Goal: Information Seeking & Learning: Understand process/instructions

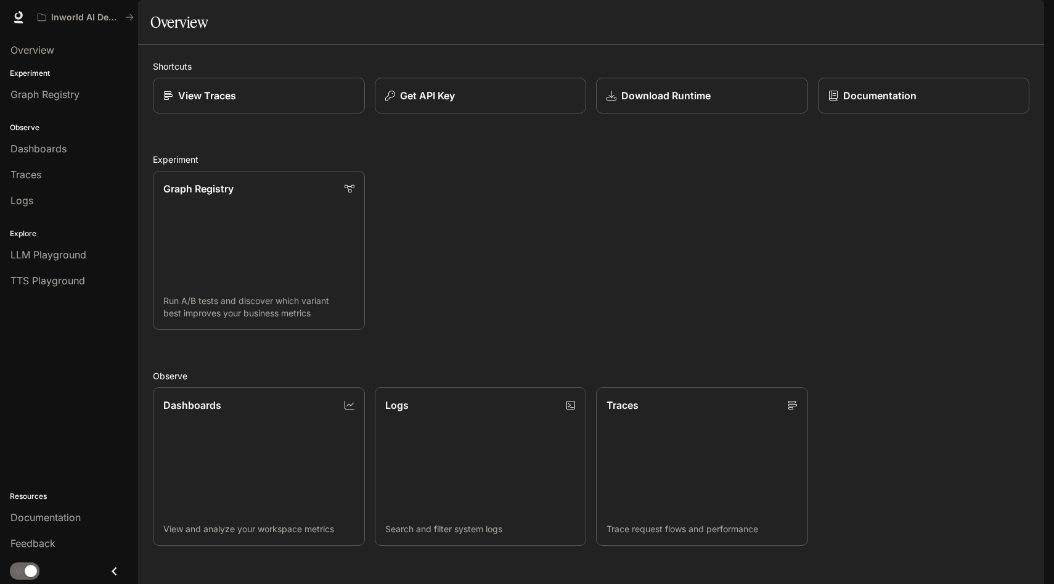
click at [1032, 15] on img "button" at bounding box center [1027, 17] width 17 height 17
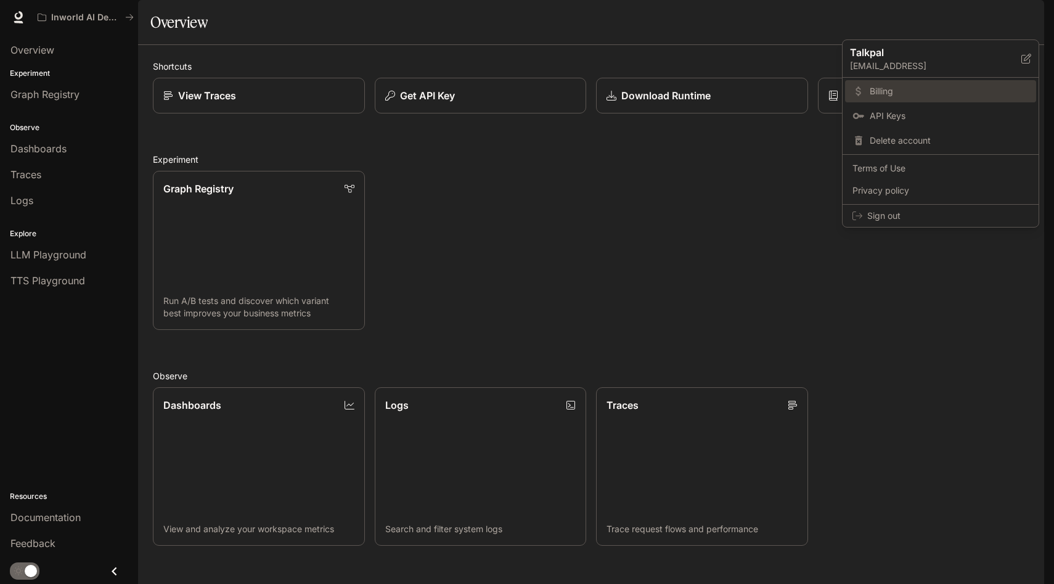
click at [894, 91] on span "Billing" at bounding box center [949, 91] width 159 height 12
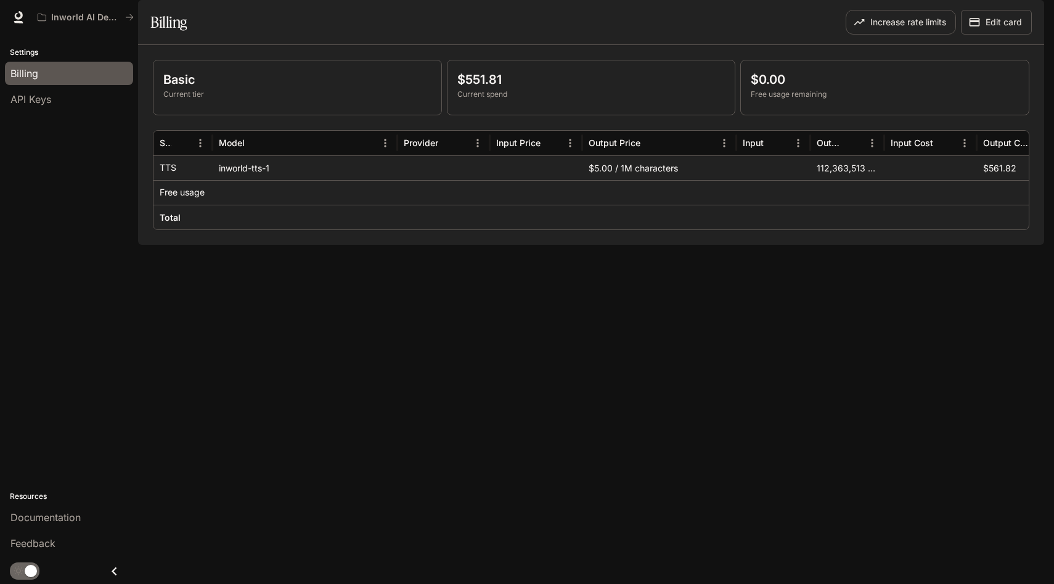
click at [1027, 14] on img "button" at bounding box center [1027, 17] width 17 height 17
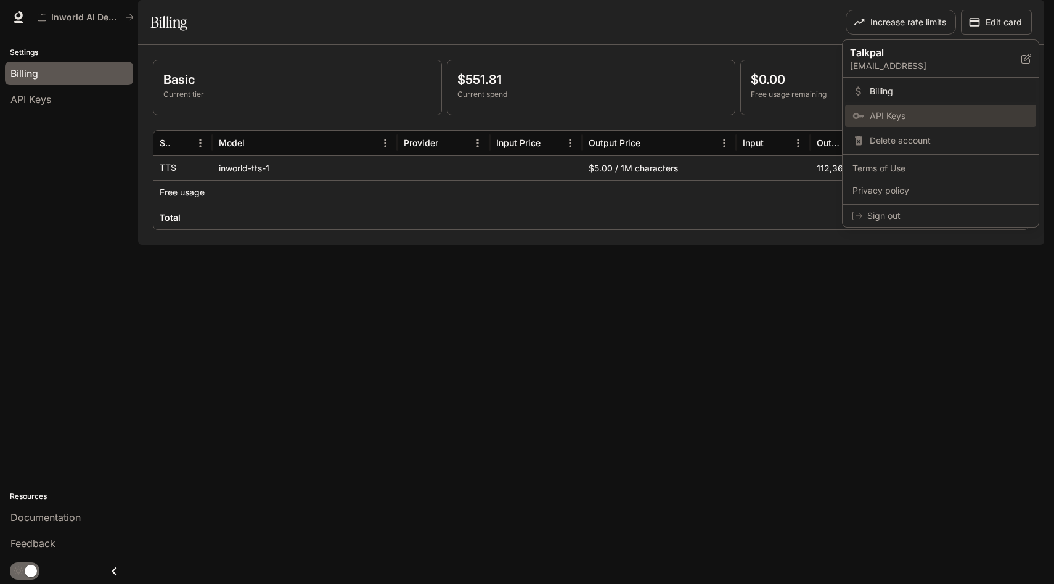
click at [910, 113] on span "API Keys" at bounding box center [949, 116] width 159 height 12
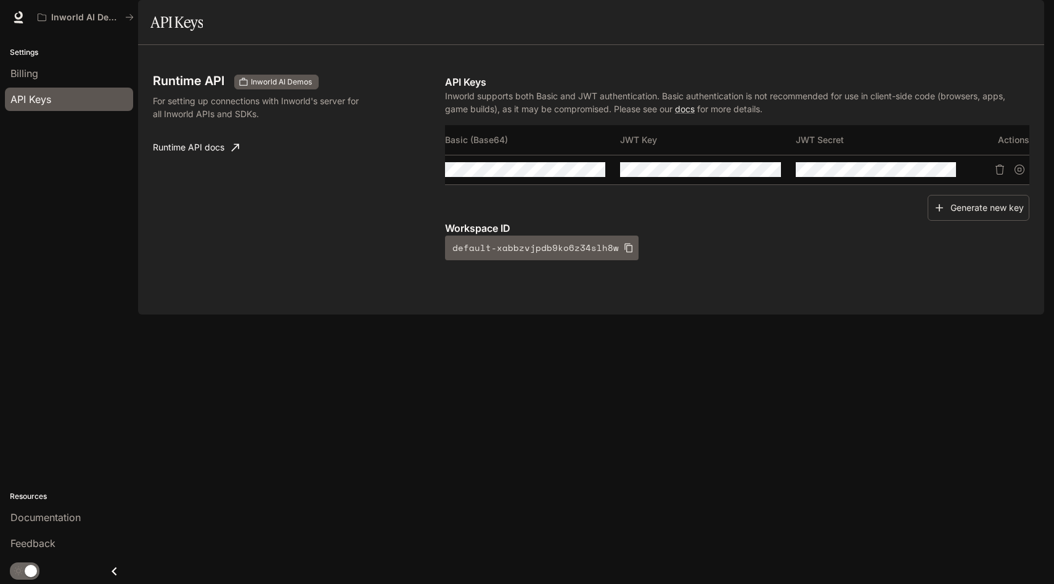
click at [1030, 22] on img "button" at bounding box center [1027, 17] width 17 height 17
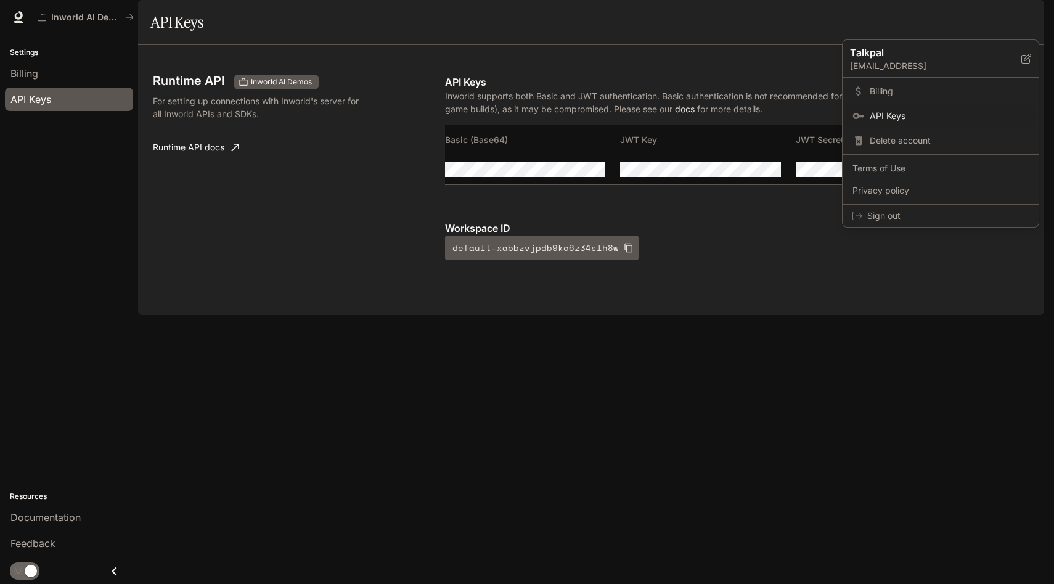
click at [534, 209] on div at bounding box center [527, 292] width 1054 height 584
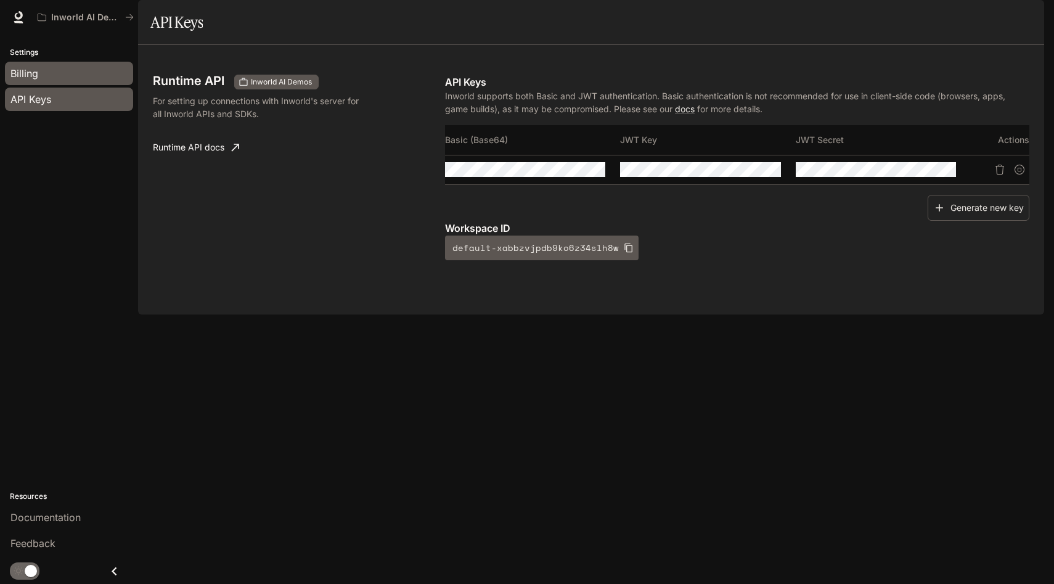
click at [88, 72] on div "Billing" at bounding box center [68, 73] width 117 height 15
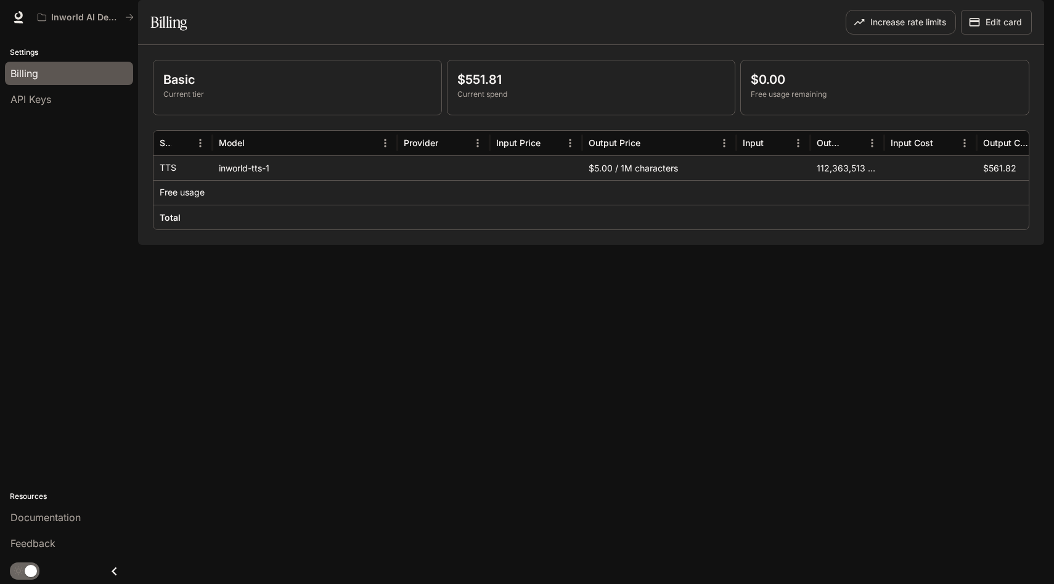
click at [1035, 10] on button "button" at bounding box center [1027, 17] width 25 height 25
click at [732, 373] on div at bounding box center [527, 292] width 1054 height 584
click at [56, 99] on div "API Keys" at bounding box center [68, 99] width 117 height 15
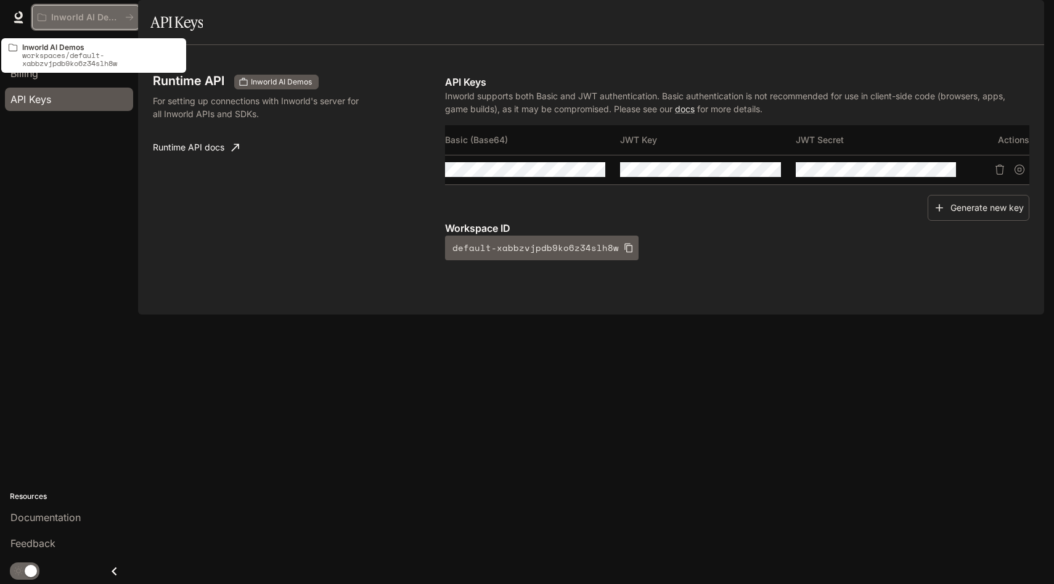
click at [78, 18] on p "Inworld AI Demos" at bounding box center [85, 17] width 69 height 10
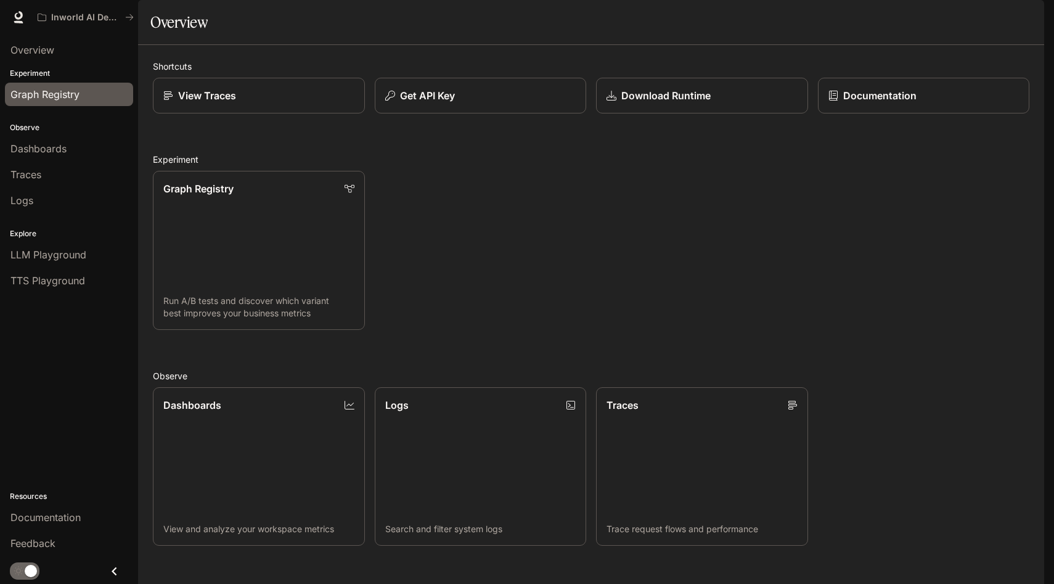
click at [60, 94] on span "Graph Registry" at bounding box center [44, 94] width 69 height 15
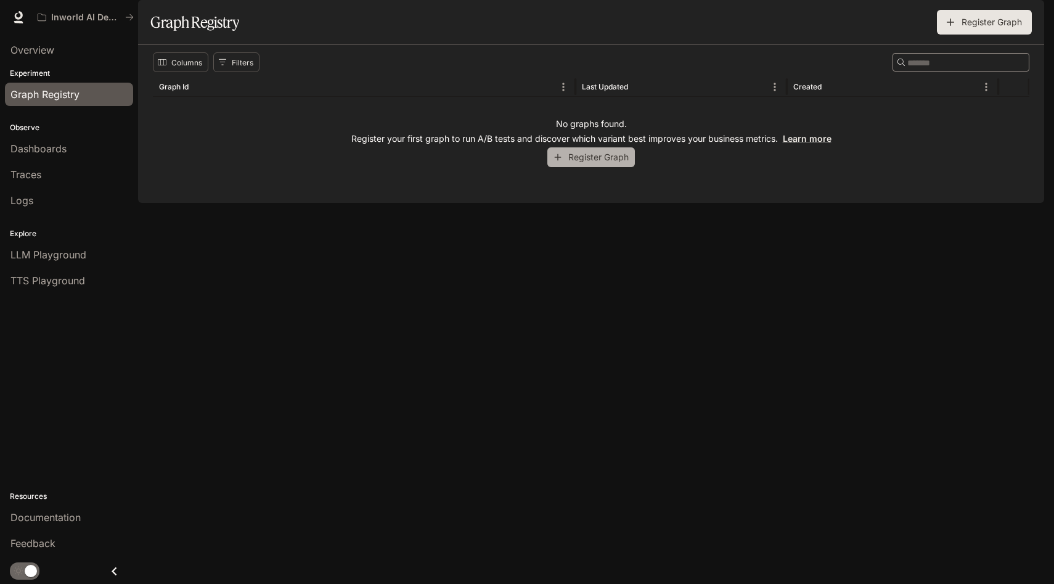
click at [584, 168] on button "Register Graph" at bounding box center [591, 157] width 88 height 20
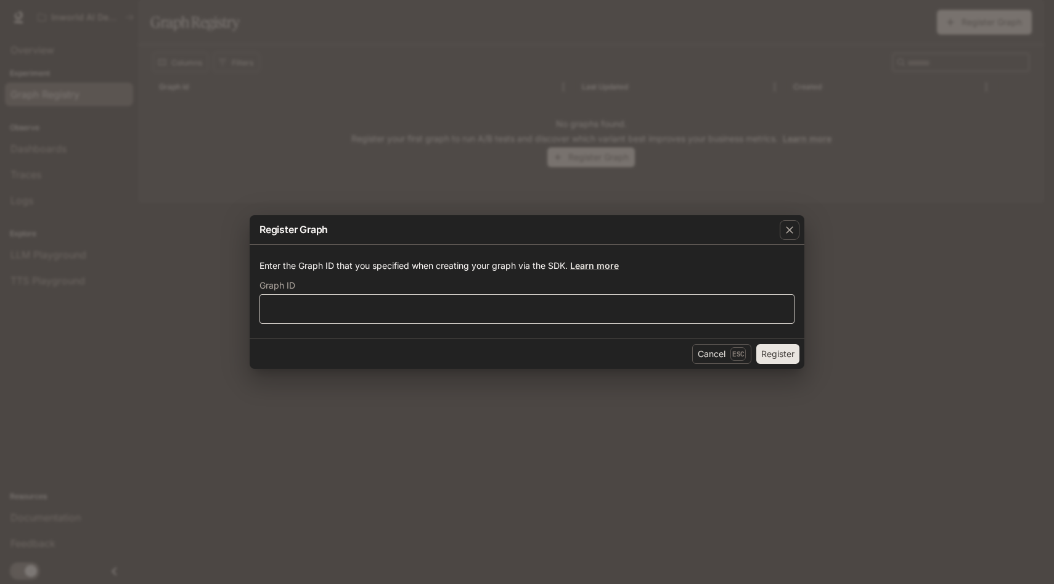
click at [420, 322] on div "​" at bounding box center [527, 309] width 535 height 30
drag, startPoint x: 340, startPoint y: 266, endPoint x: 549, endPoint y: 271, distance: 209.1
click at [549, 271] on p "Enter the Graph ID that you specified when creating your graph via the SDK. Lea…" at bounding box center [527, 266] width 535 height 12
click at [600, 266] on link "Learn more" at bounding box center [594, 265] width 49 height 10
click at [506, 270] on p "Enter the Graph ID that you specified when creating your graph via the SDK. Lea…" at bounding box center [527, 266] width 535 height 12
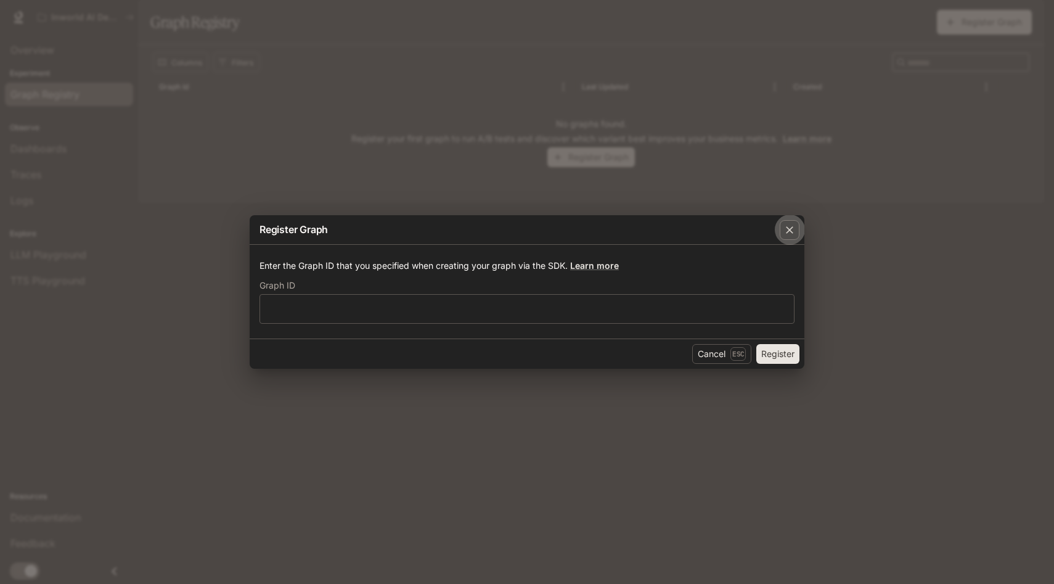
click at [786, 234] on icon "button" at bounding box center [790, 230] width 12 height 12
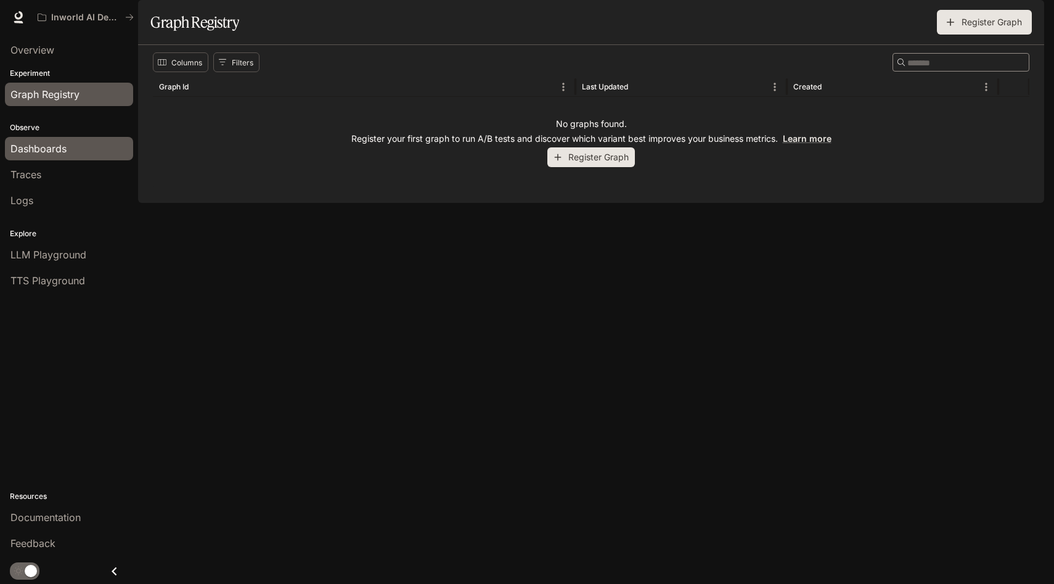
click at [65, 149] on span "Dashboards" at bounding box center [38, 148] width 56 height 15
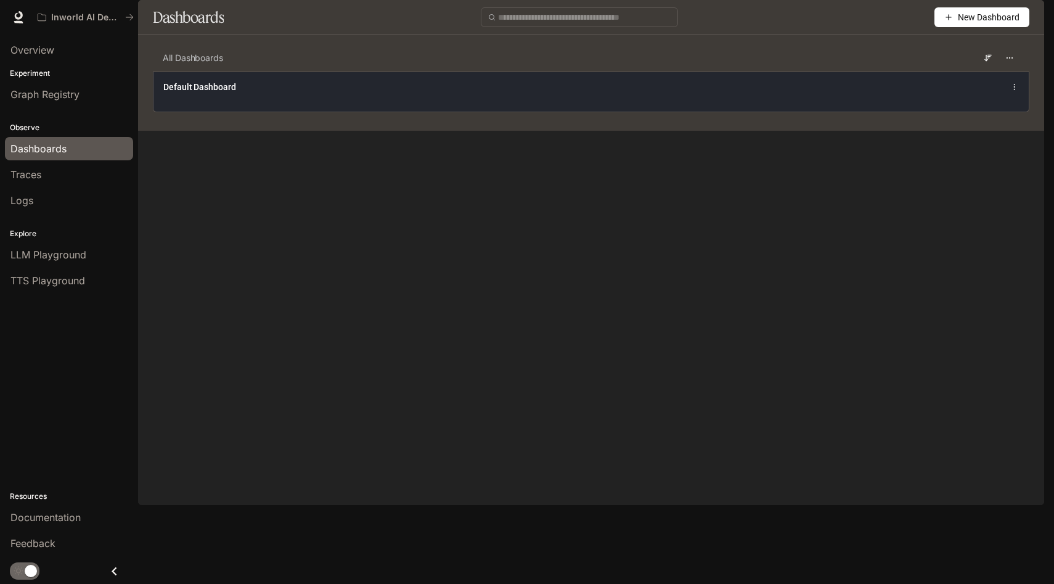
click at [197, 93] on span "Default Dashboard" at bounding box center [199, 87] width 73 height 12
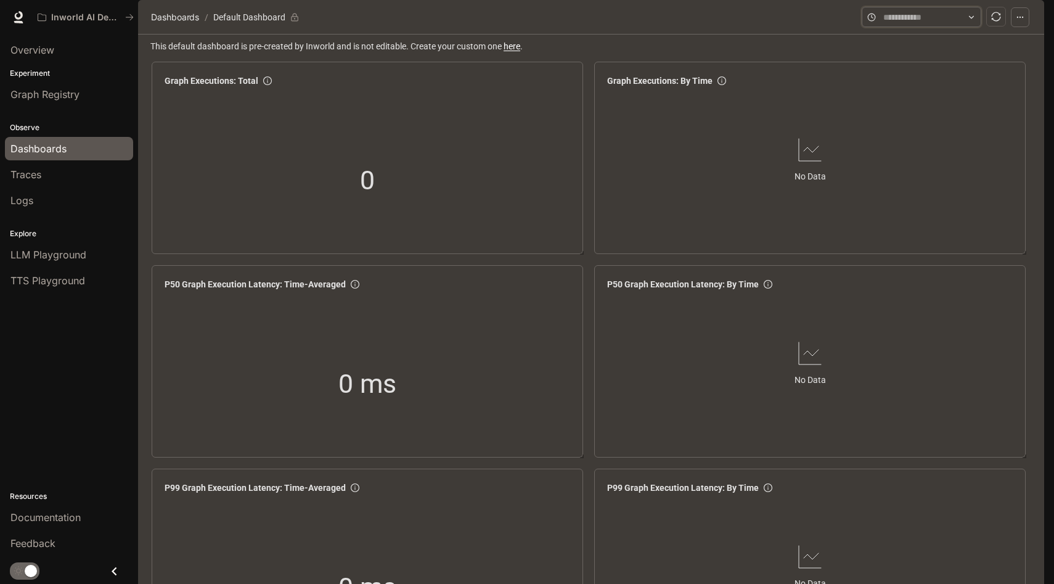
click at [945, 24] on input "text" at bounding box center [921, 17] width 76 height 14
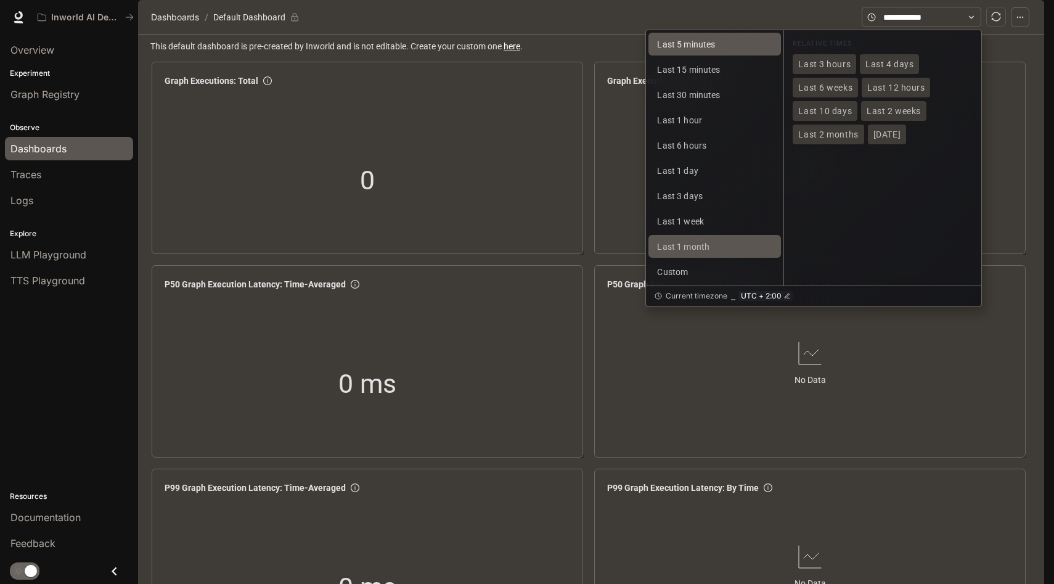
click at [728, 55] on button "Last 5 minutes" at bounding box center [715, 44] width 133 height 23
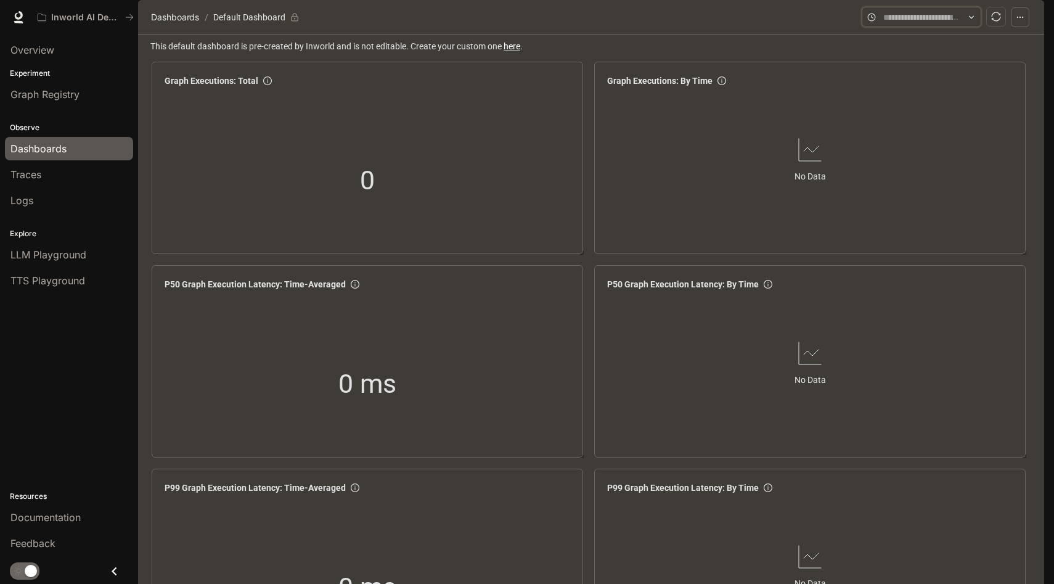
click at [902, 24] on input "text" at bounding box center [921, 17] width 76 height 14
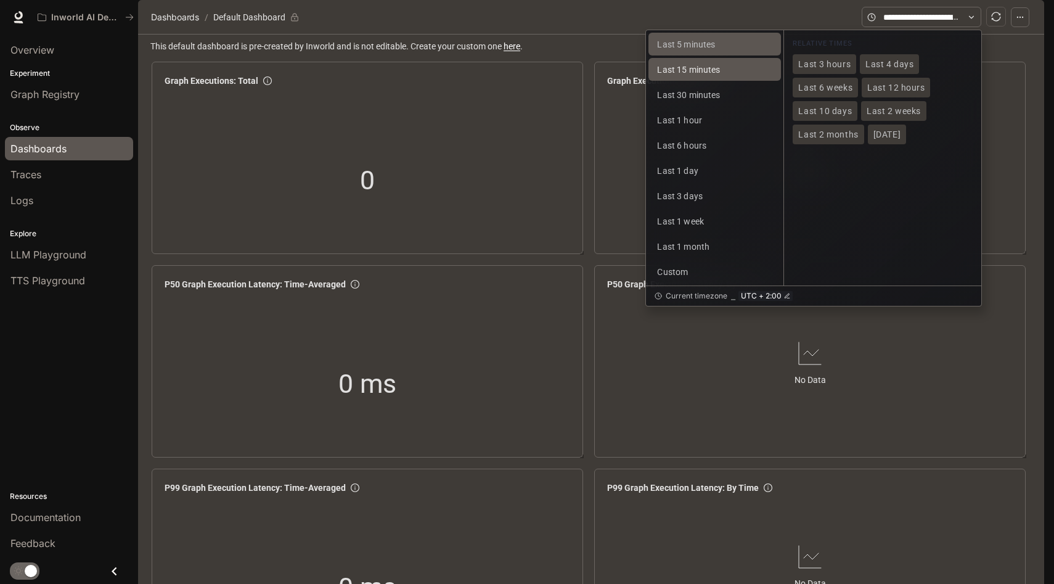
click at [715, 81] on button "Last 15 minutes" at bounding box center [715, 69] width 133 height 23
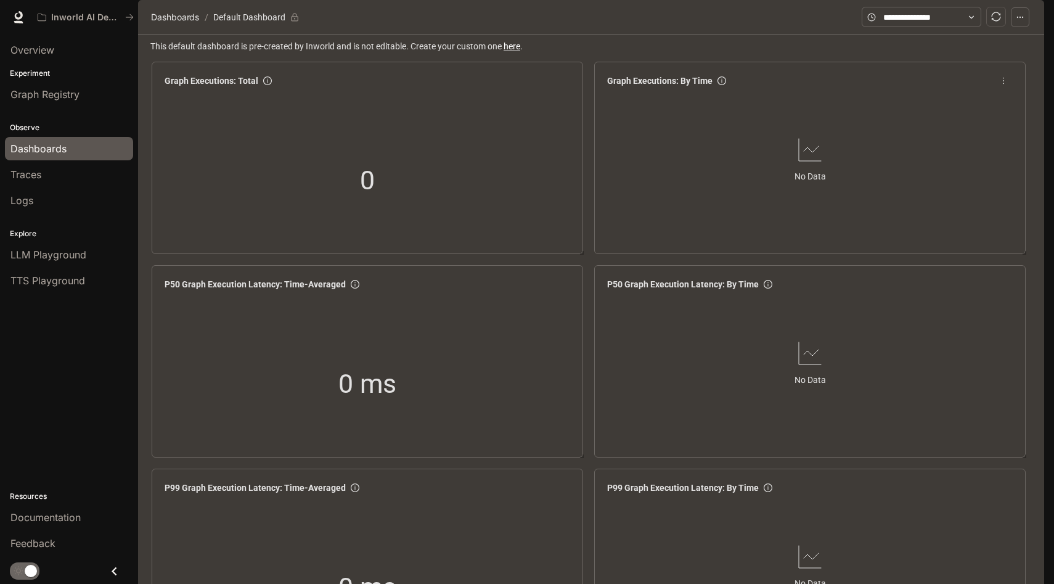
click at [863, 153] on div "No Data" at bounding box center [810, 159] width 416 height 134
click at [70, 168] on div "Traces" at bounding box center [68, 174] width 117 height 15
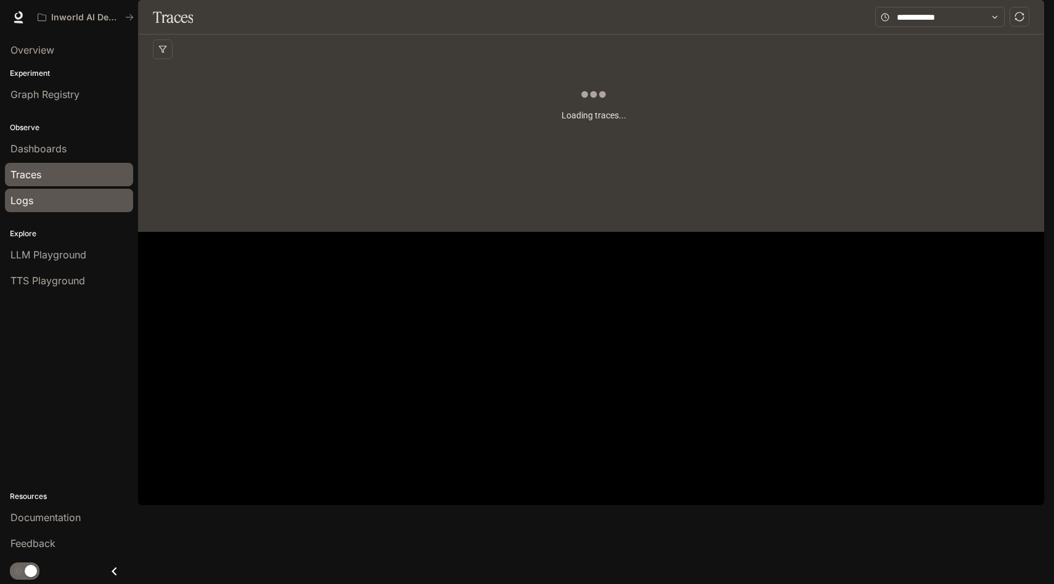
click at [70, 193] on div "Logs" at bounding box center [68, 200] width 117 height 15
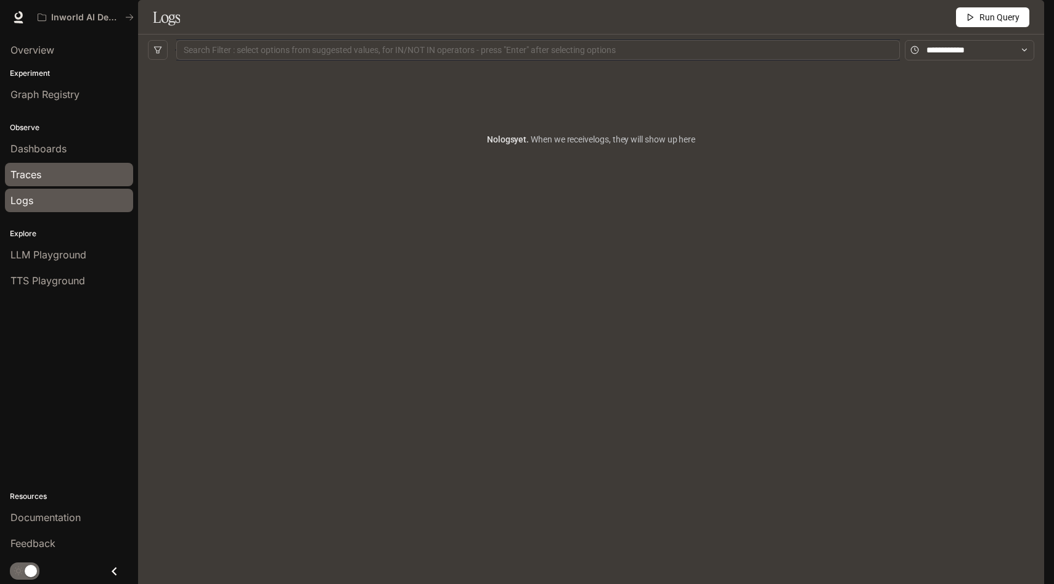
click at [67, 173] on div "Traces" at bounding box center [68, 174] width 117 height 15
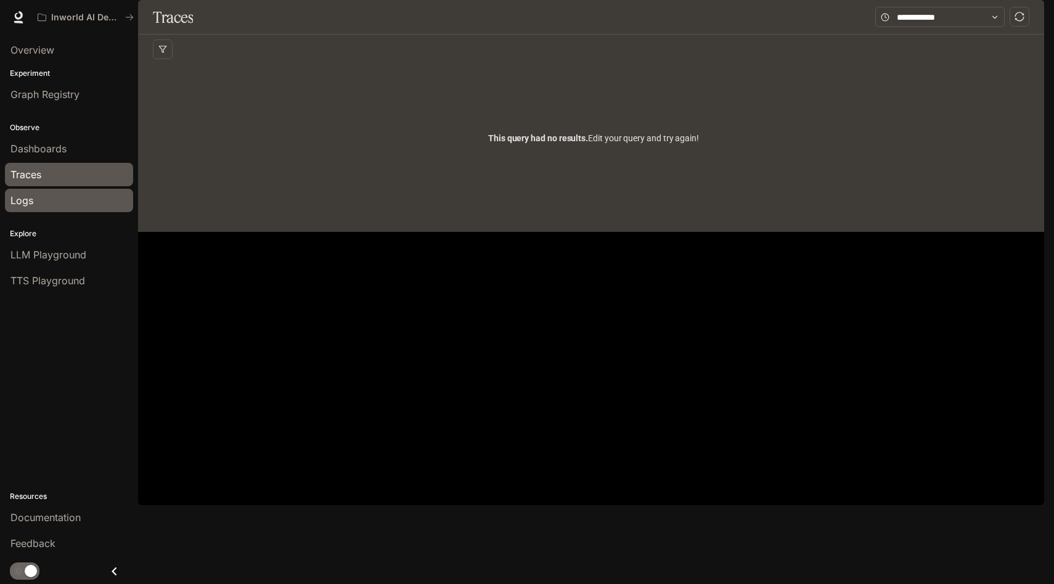
click at [66, 191] on link "Logs" at bounding box center [69, 200] width 128 height 23
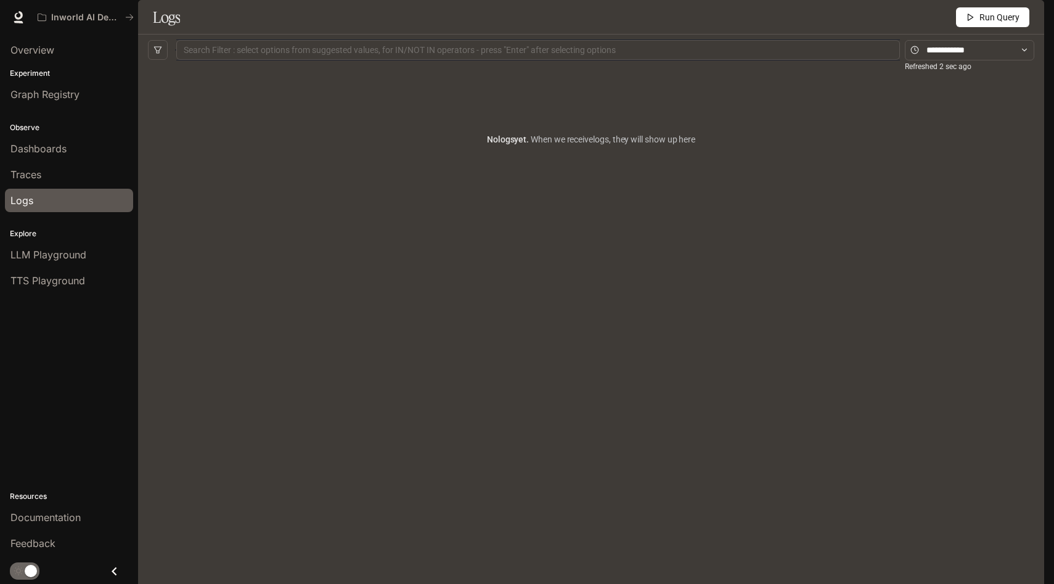
click at [996, 24] on span "Run Query" at bounding box center [1000, 17] width 40 height 14
click at [84, 240] on div "Explore LLM Playground TTS Playground" at bounding box center [69, 256] width 138 height 80
click at [75, 138] on link "Dashboards" at bounding box center [69, 148] width 128 height 23
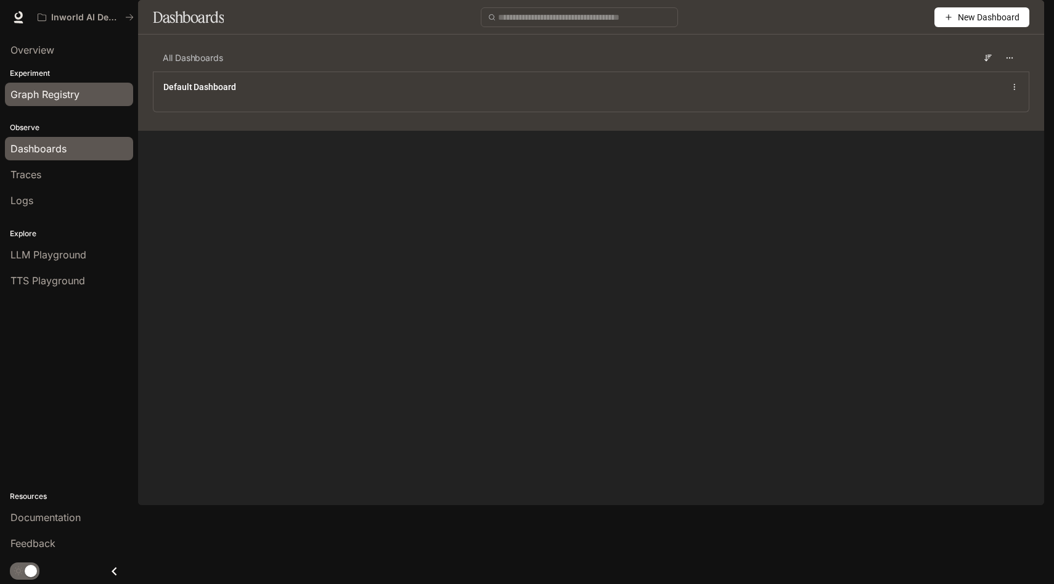
click at [78, 96] on span "Graph Registry" at bounding box center [44, 94] width 69 height 15
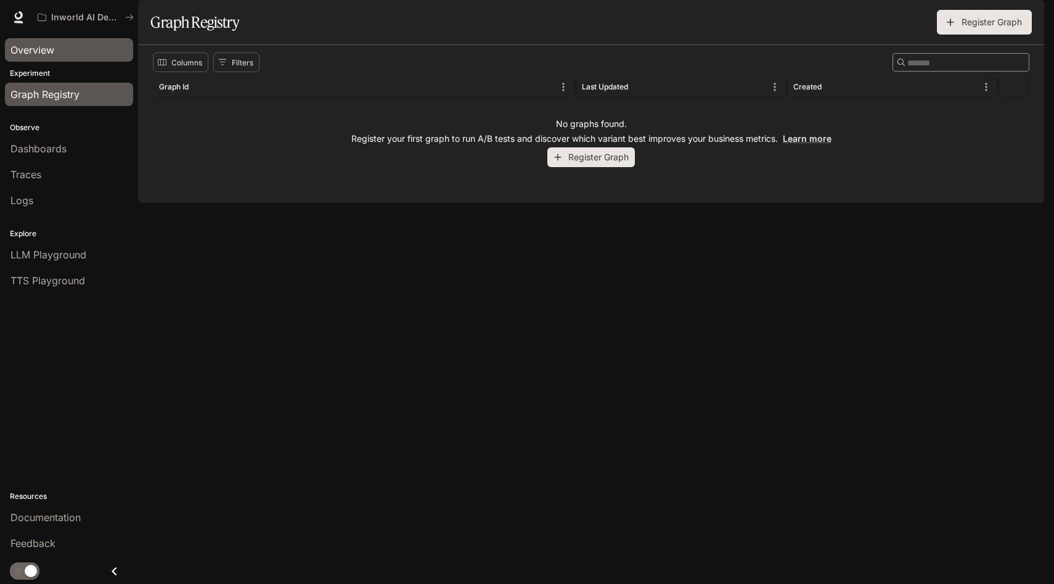
click at [93, 46] on div "Overview" at bounding box center [68, 50] width 117 height 15
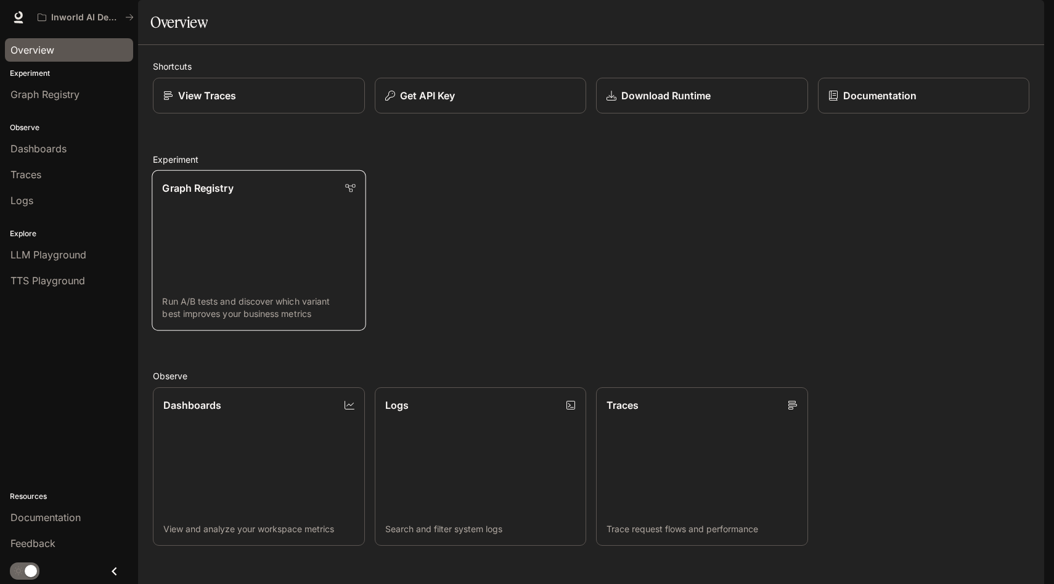
scroll to position [10, 0]
click at [293, 252] on link "Graph Registry Run A/B tests and discover which variant best improves your busi…" at bounding box center [259, 250] width 214 height 160
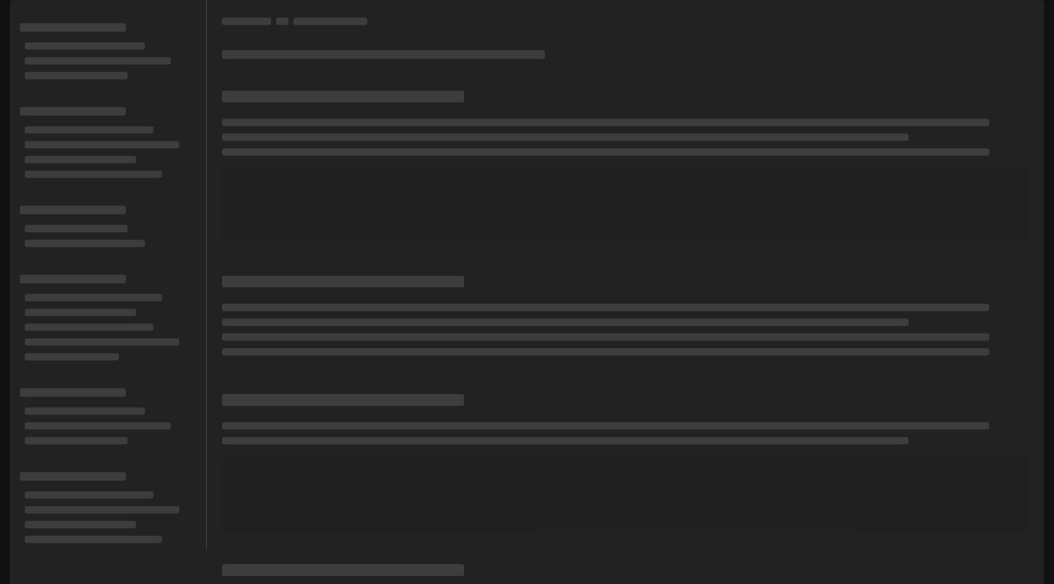
scroll to position [559, 0]
